Goal: Find specific page/section: Find specific page/section

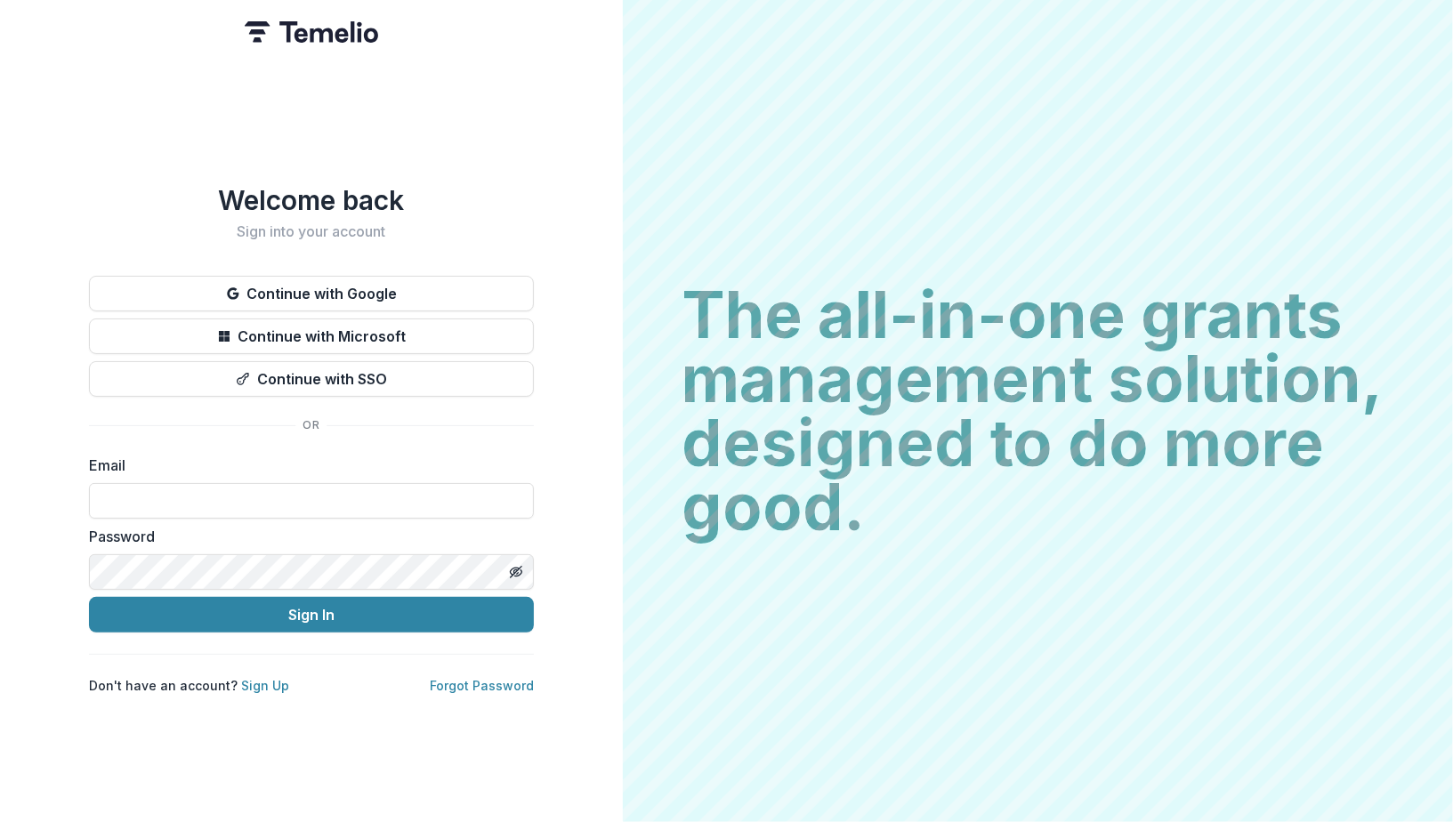
click at [569, 422] on div "Welcome back Sign into your account Continue with Google Continue with Microsof…" at bounding box center [311, 411] width 623 height 822
click at [439, 293] on button "Continue with Google" at bounding box center [311, 294] width 445 height 36
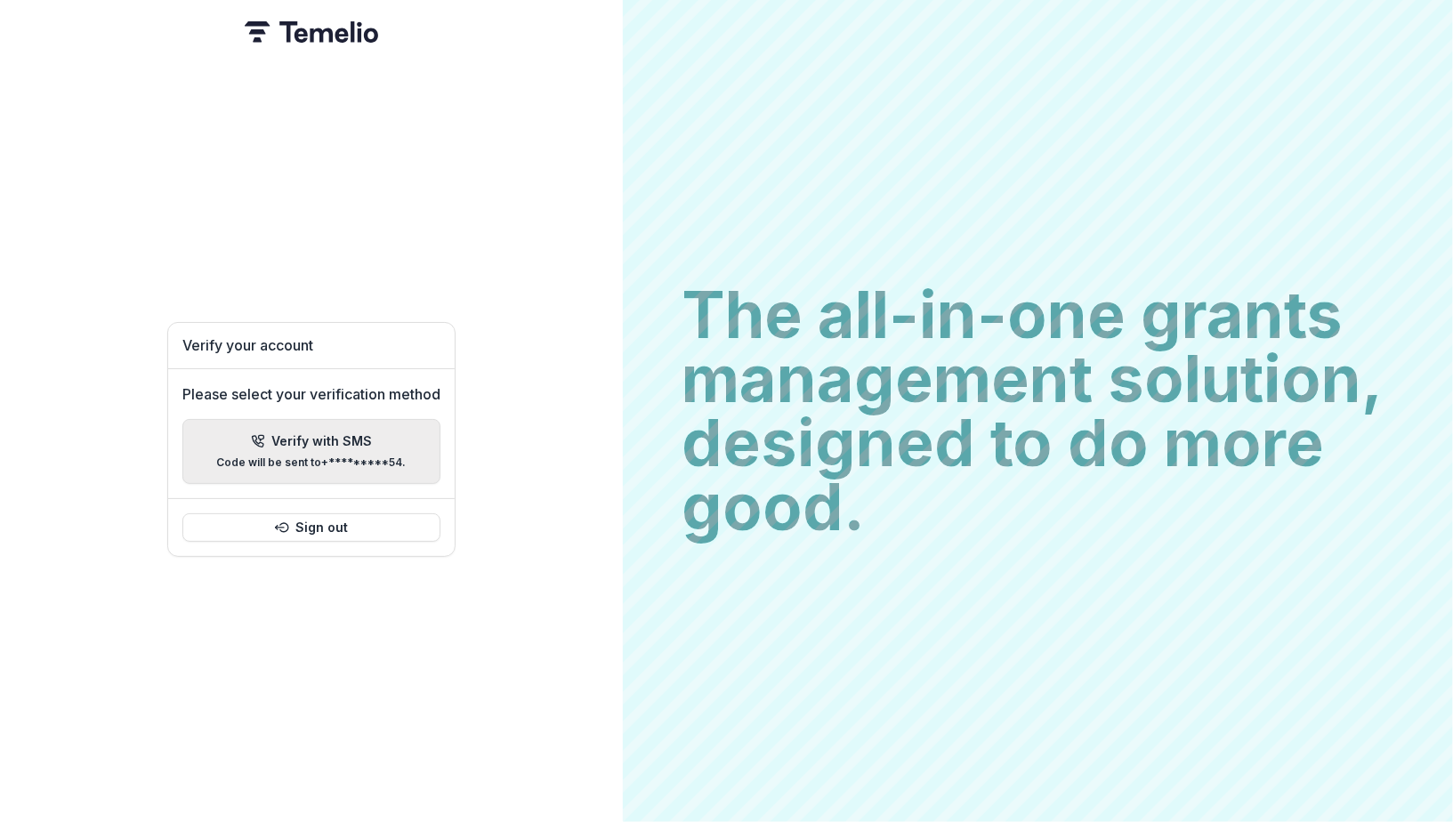
click at [348, 439] on p "Verify with SMS" at bounding box center [322, 441] width 101 height 15
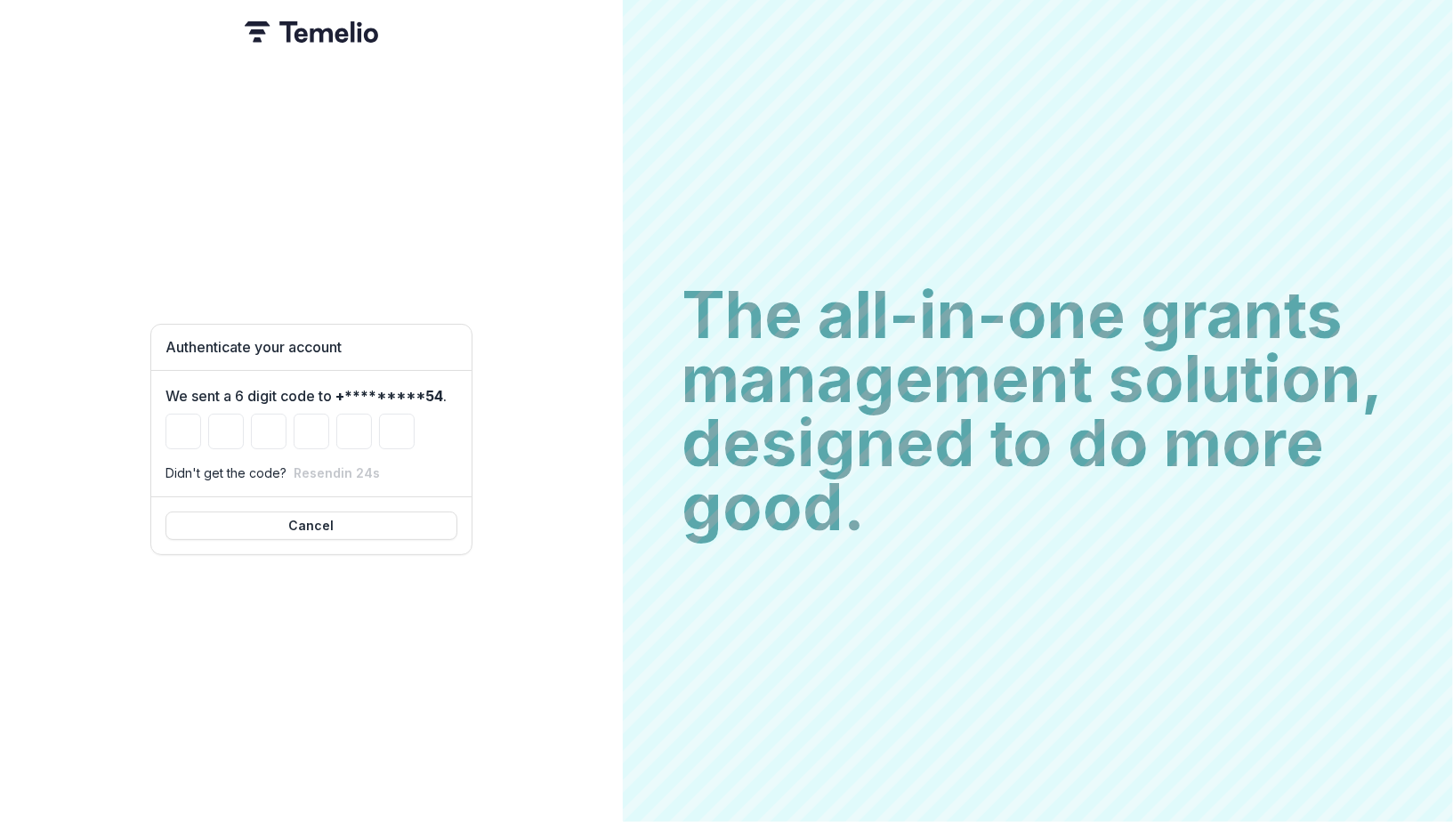
type input "*"
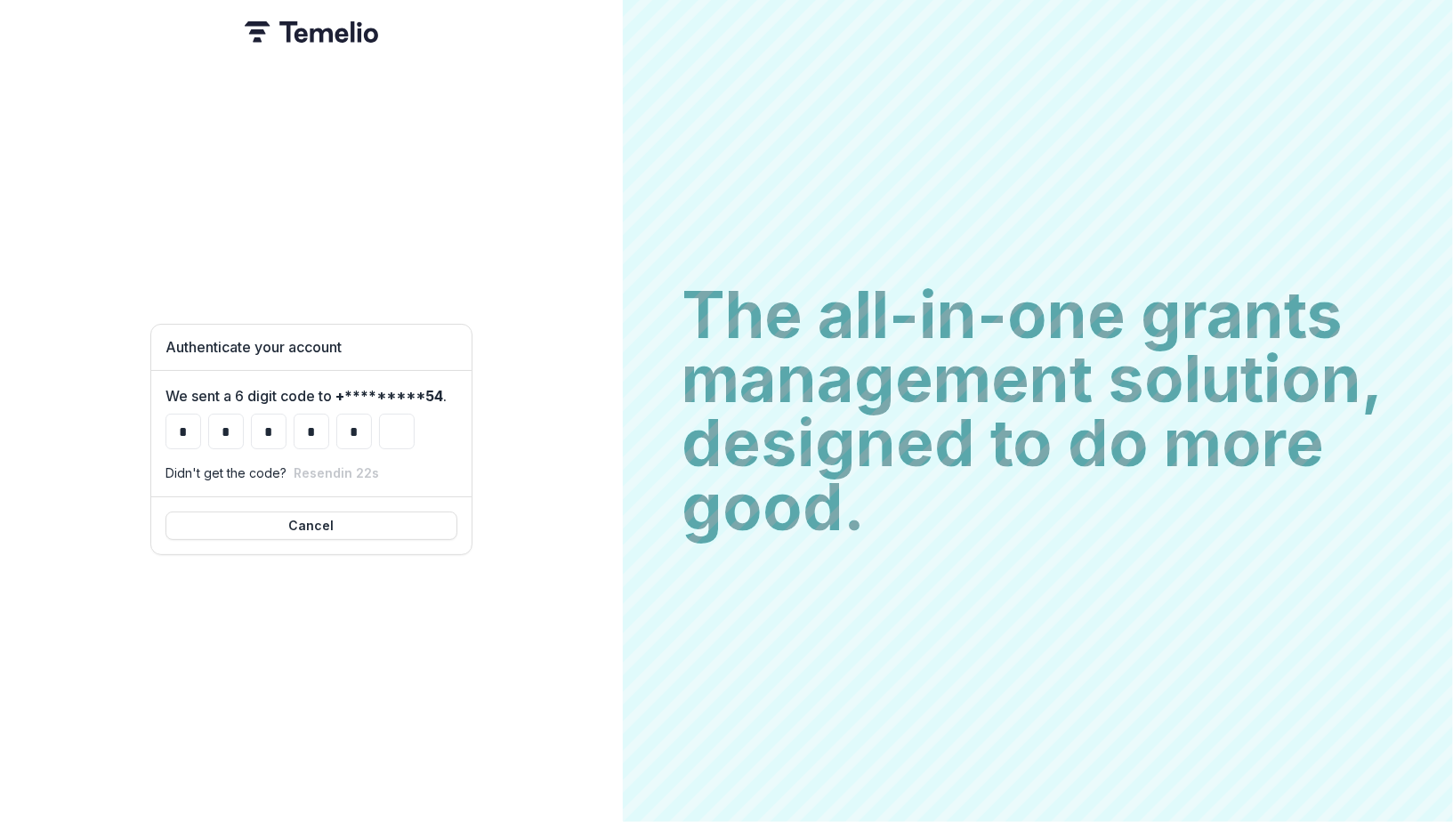
type input "*"
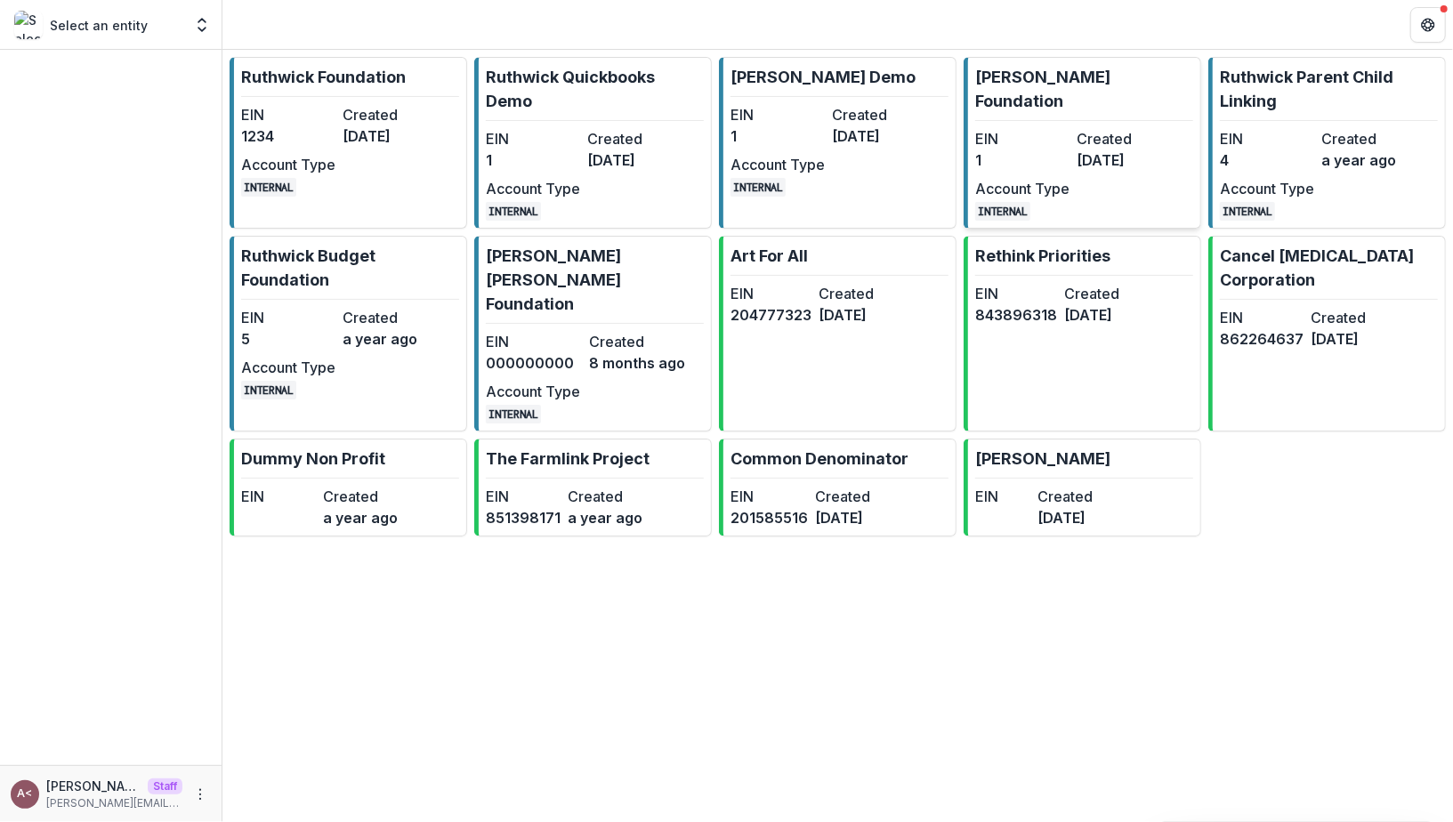
click at [1118, 151] on div "EIN 1 Created [DATE] Account Type INTERNAL" at bounding box center [1073, 174] width 196 height 93
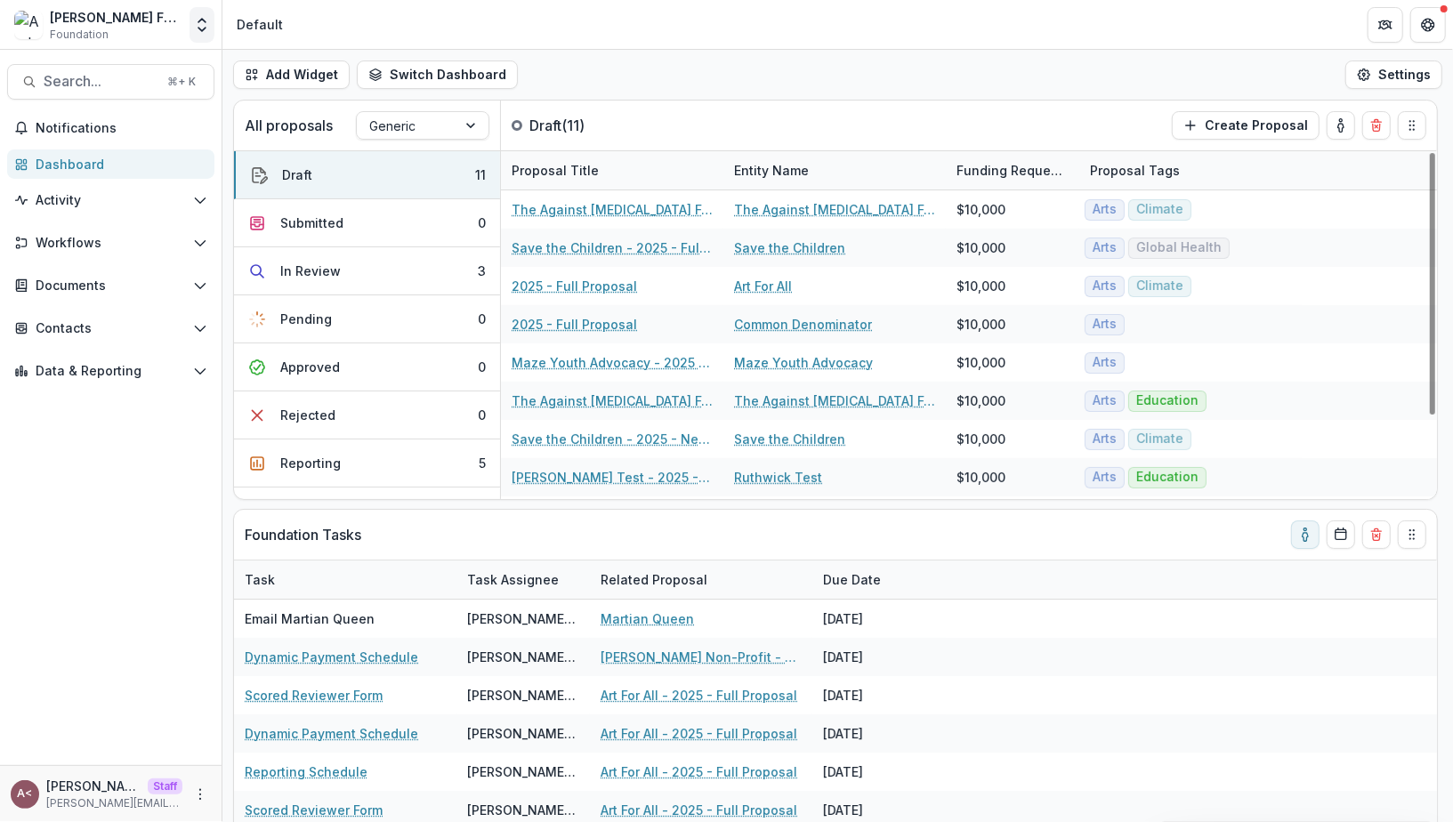
click at [198, 22] on icon "Open entity switcher" at bounding box center [202, 25] width 18 height 18
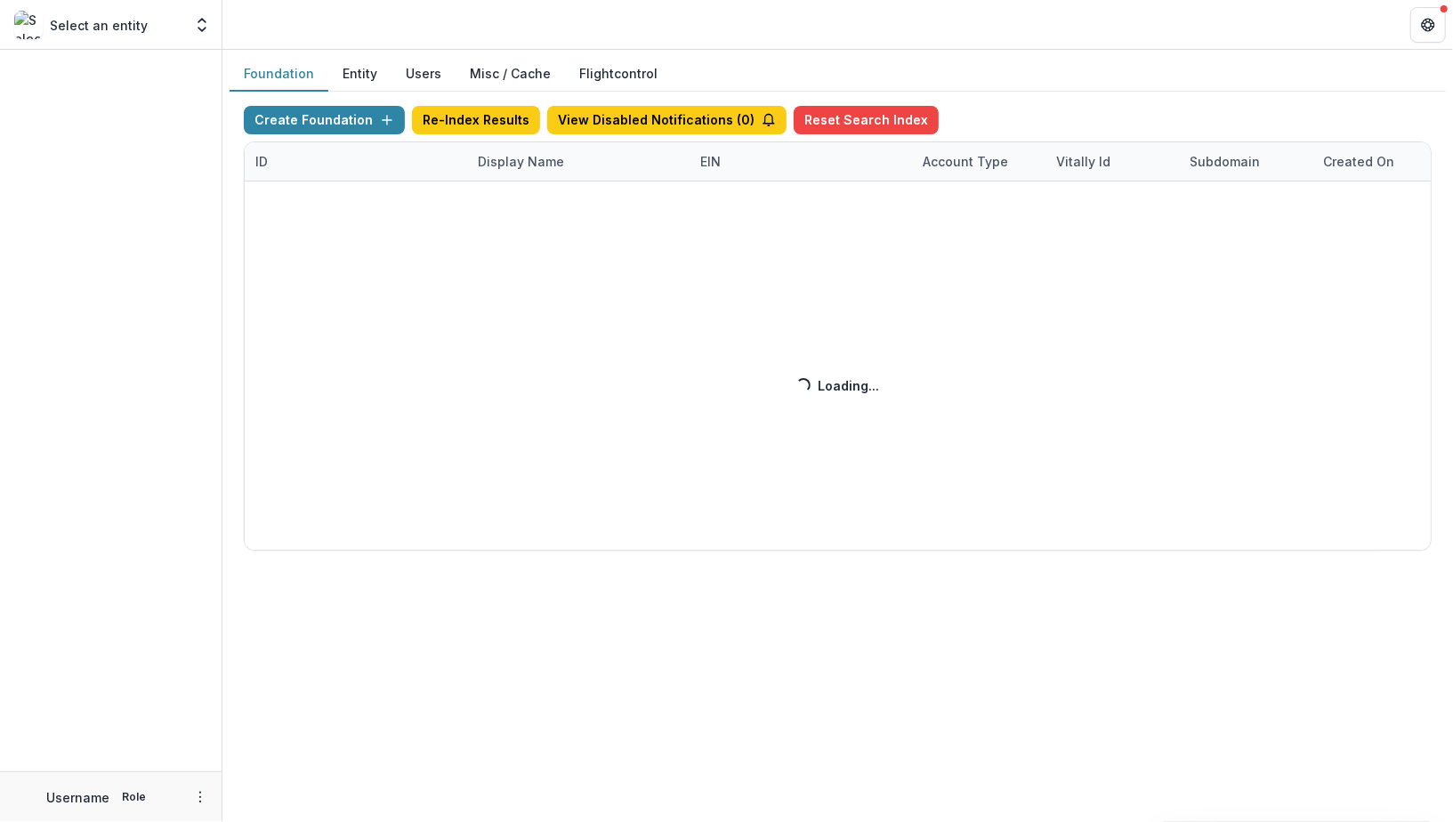
click at [516, 166] on div "Create Foundation Re-Index Results View Disabled Notifications ( 0 ) Reset Sear…" at bounding box center [838, 328] width 1188 height 445
click at [853, 47] on header at bounding box center [837, 24] width 1231 height 49
click at [789, 51] on div "Foundation Entity Users Misc / Cache Flightcontrol Create Foundation Re-Index R…" at bounding box center [837, 311] width 1231 height 522
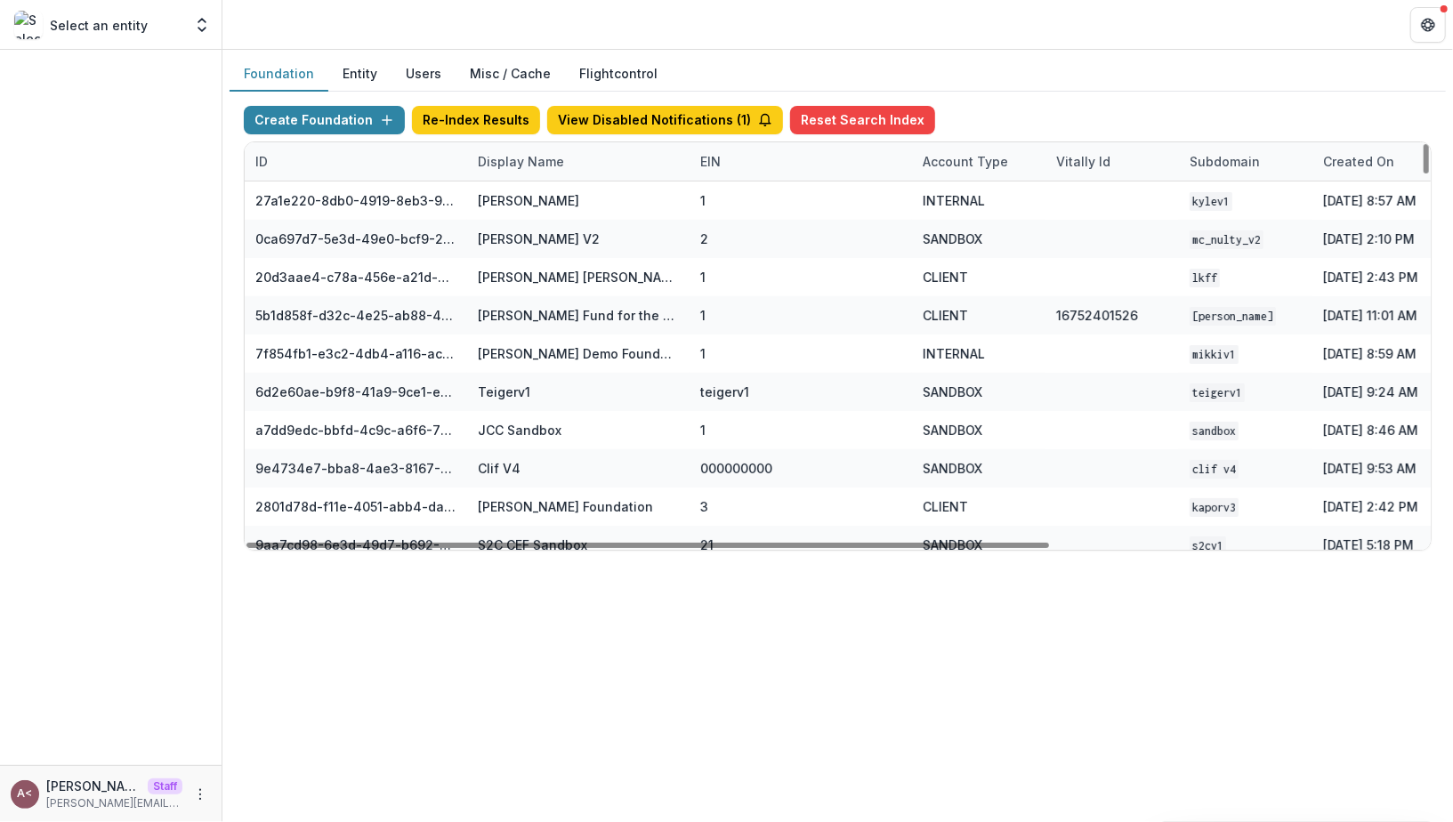
click at [540, 156] on div "Display Name" at bounding box center [521, 161] width 108 height 19
click at [523, 203] on input at bounding box center [577, 200] width 214 height 28
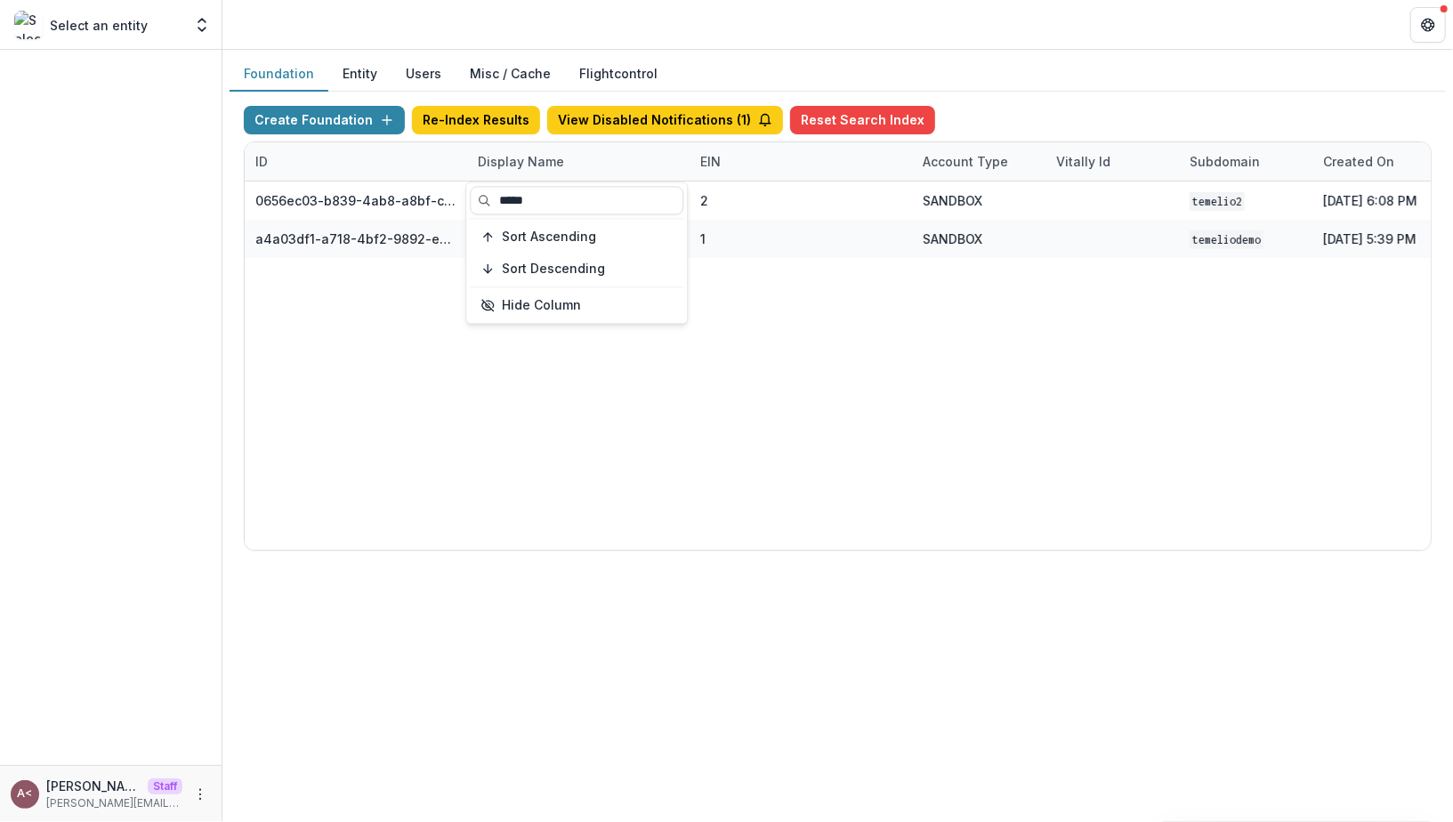
type input "*****"
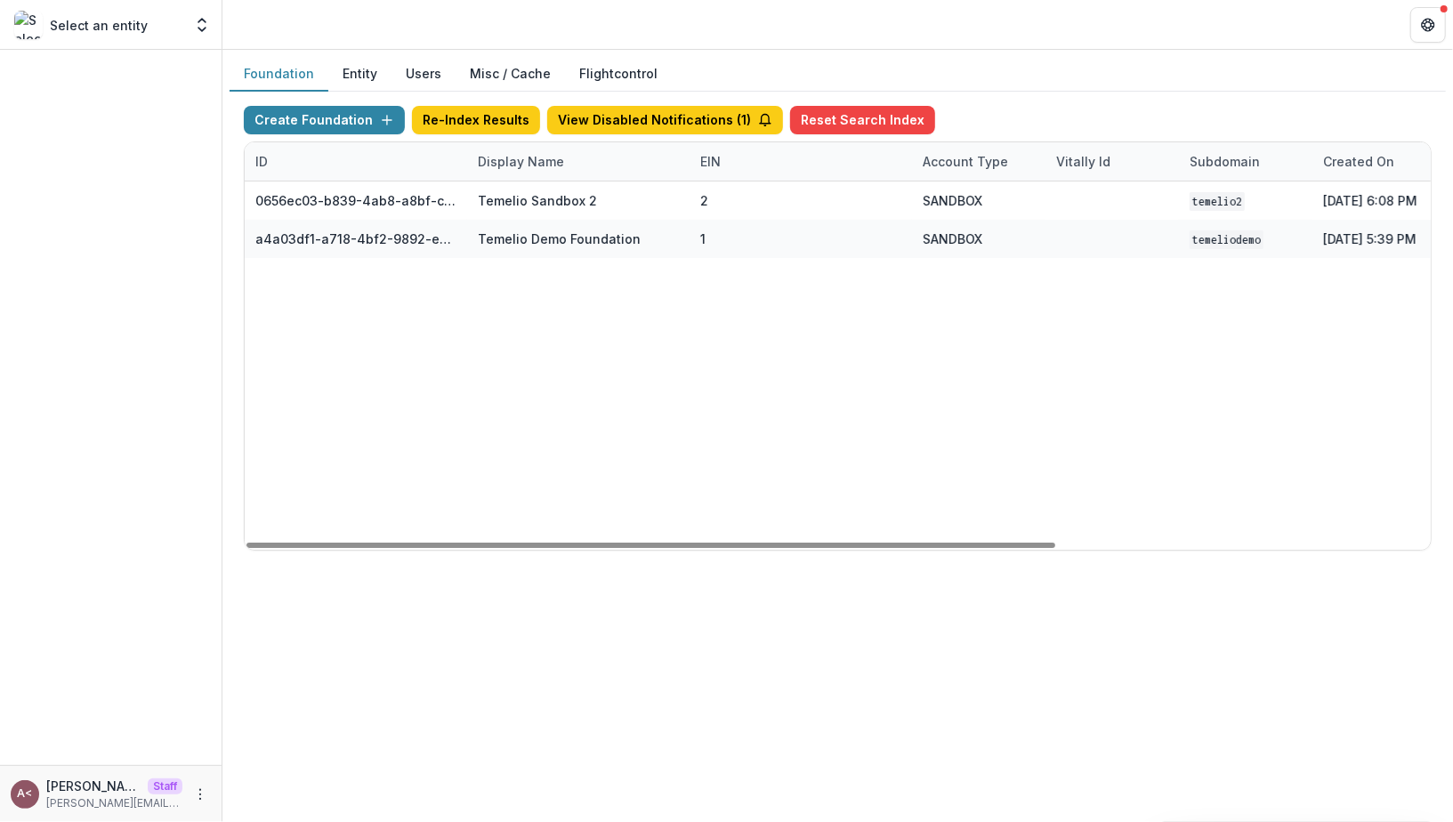
click at [834, 353] on div "0656ec03-b839-4ab8-a8bf-ca5bcf795dc2 Temelio Sandbox 2 2 SANDBOX temelio2 Apr 1…" at bounding box center [1112, 366] width 1735 height 368
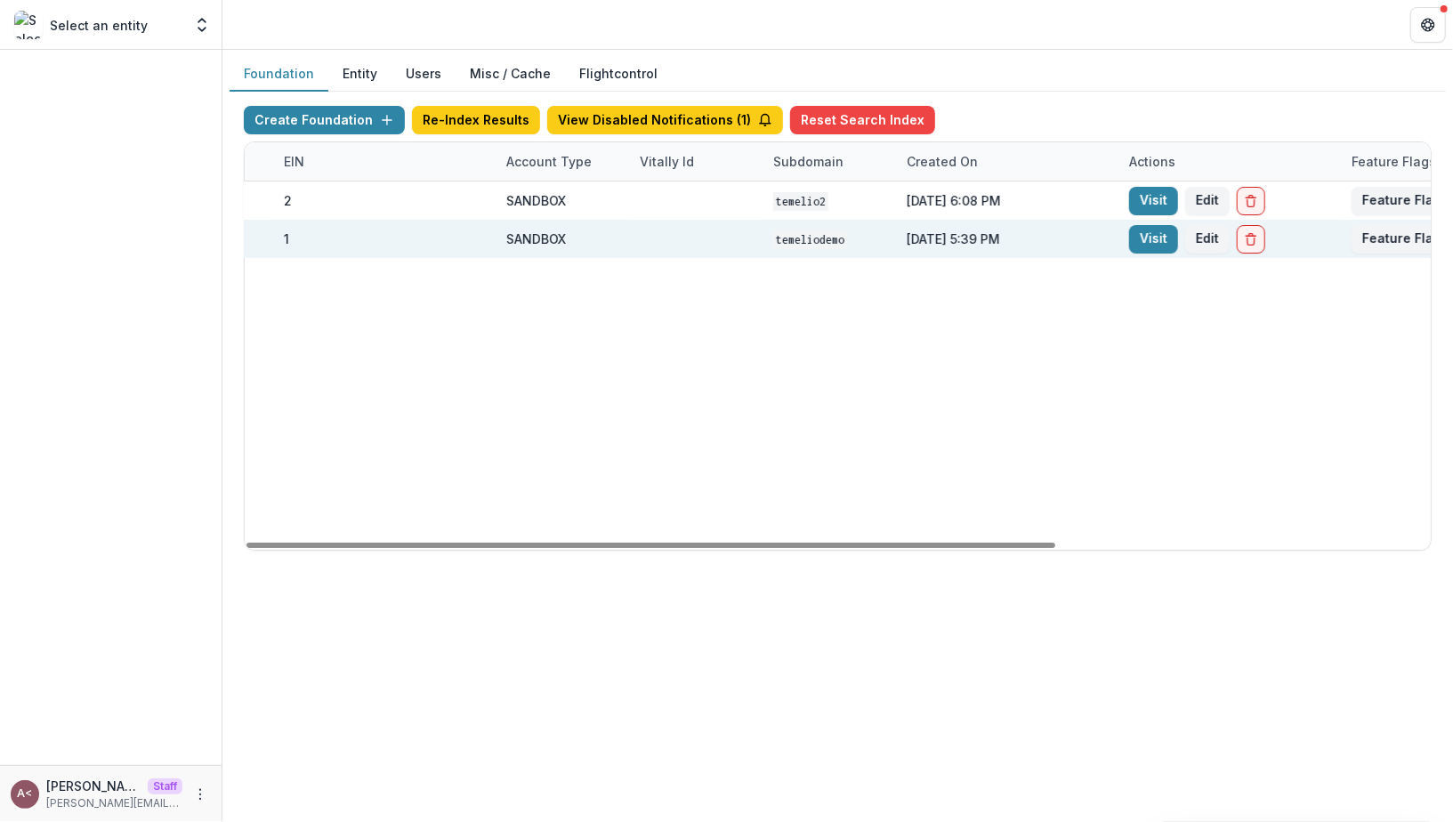
scroll to position [0, 547]
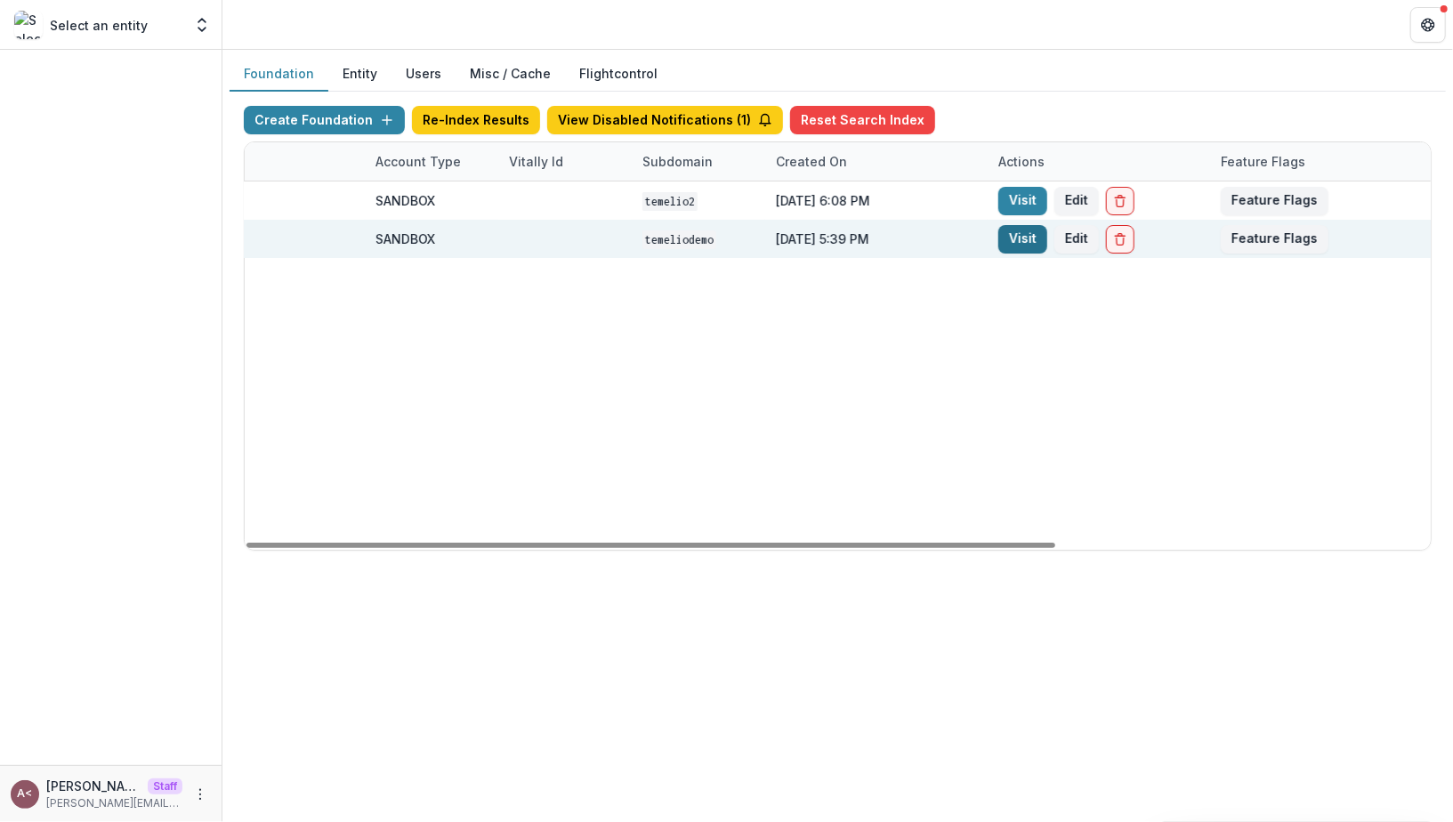
click at [1024, 238] on link "Visit" at bounding box center [1022, 239] width 49 height 28
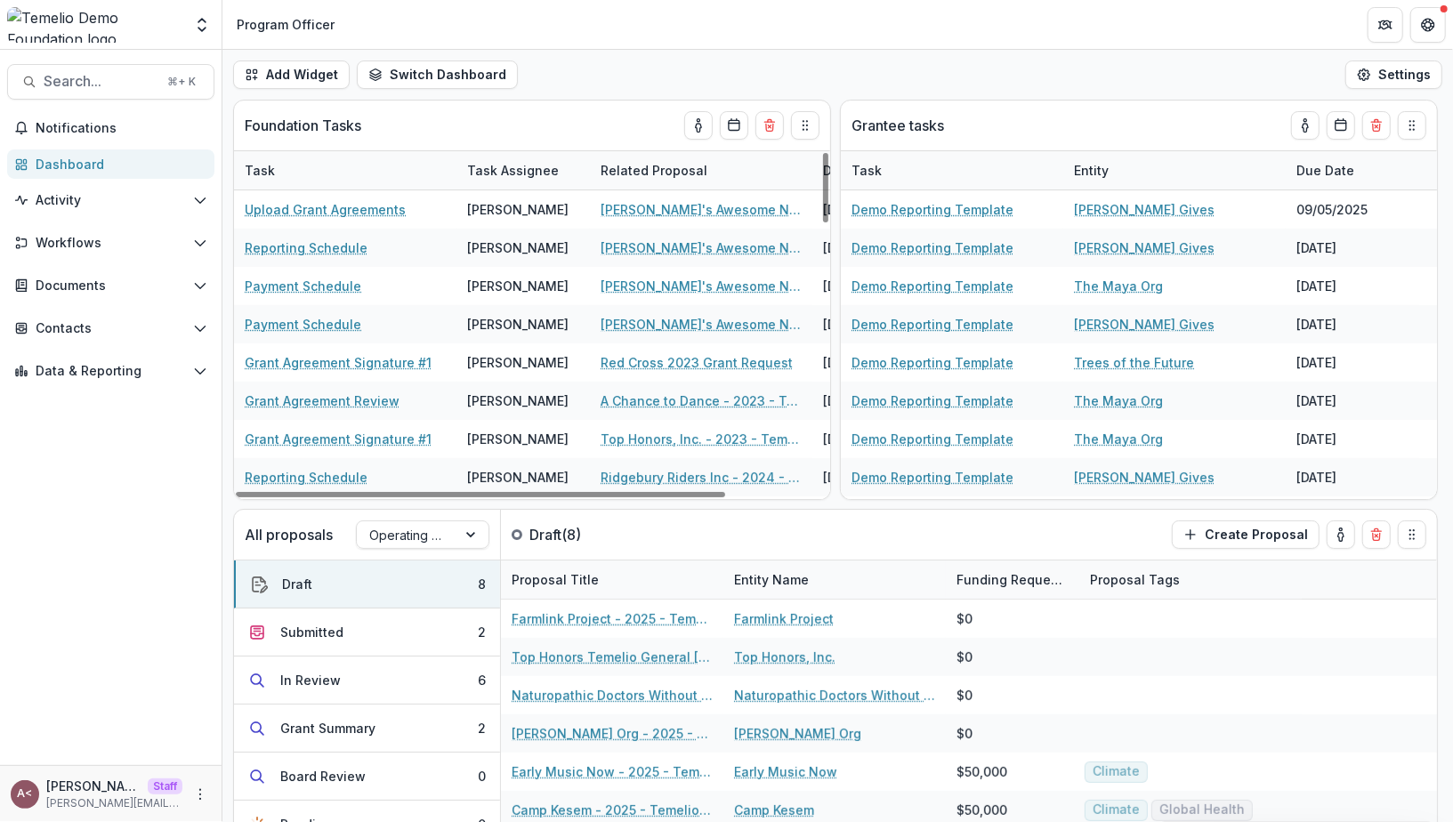
click at [628, 87] on div "Add Widget Switch Dashboard Default Executive Dashboard Program Officer New Das…" at bounding box center [837, 75] width 1231 height 50
click at [94, 77] on span "Search..." at bounding box center [100, 81] width 113 height 17
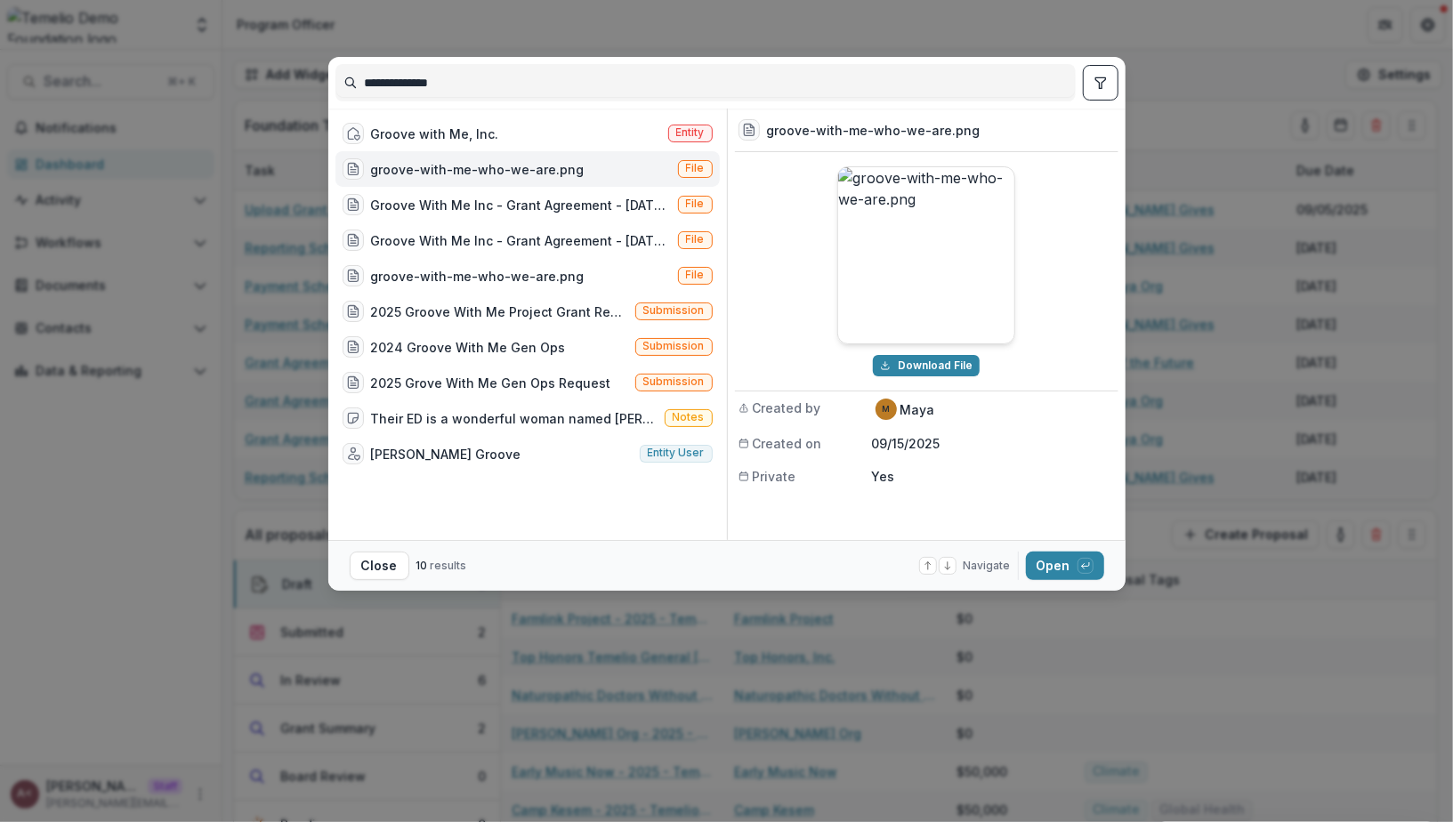
type input "**********"
click at [225, 157] on div "**********" at bounding box center [726, 411] width 1453 height 822
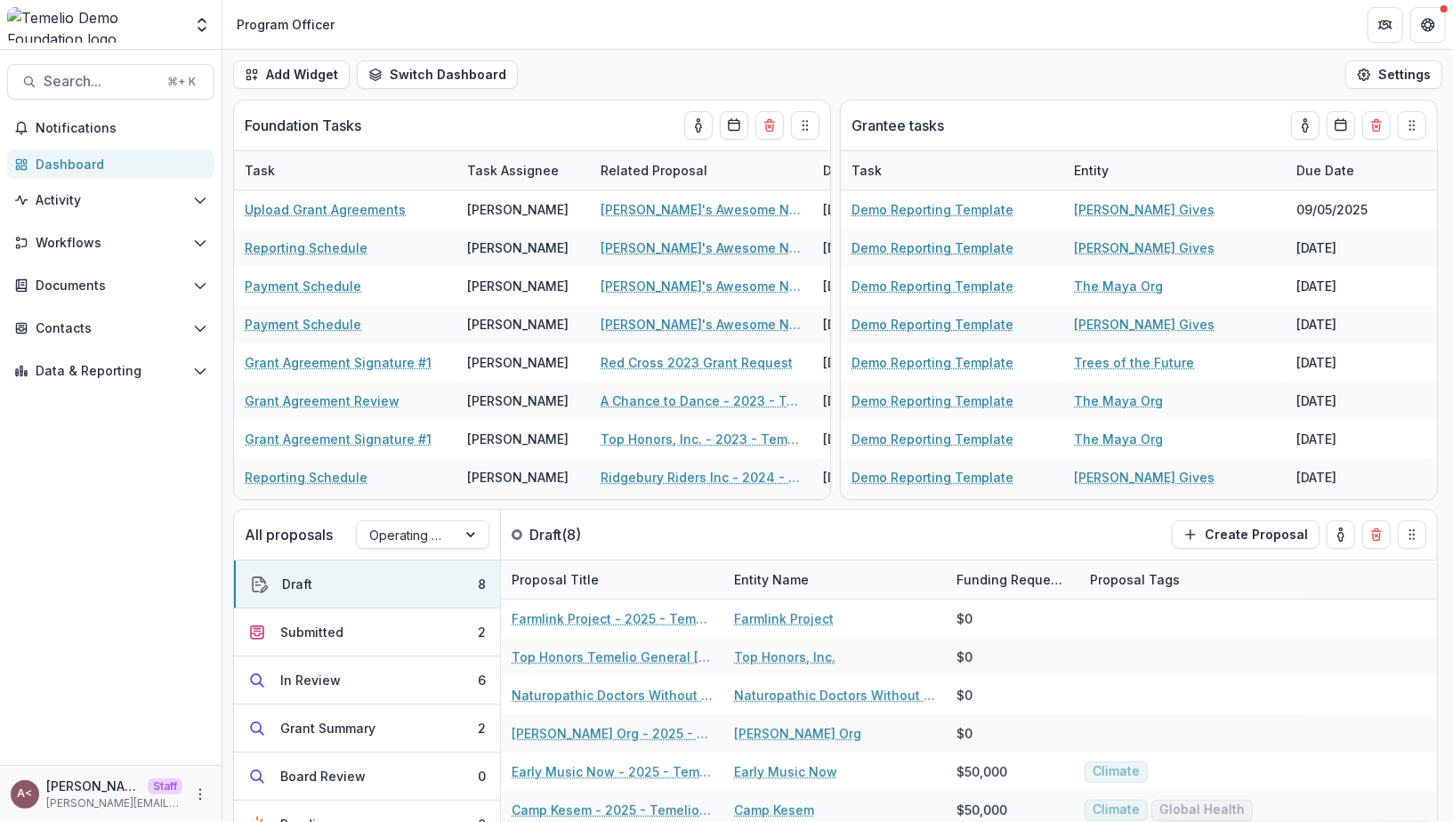
click at [789, 66] on div "Add Widget Switch Dashboard Default Executive Dashboard Program Officer New Das…" at bounding box center [837, 75] width 1231 height 50
click at [803, 44] on header "Program Officer" at bounding box center [837, 24] width 1231 height 49
